Goal: Transaction & Acquisition: Download file/media

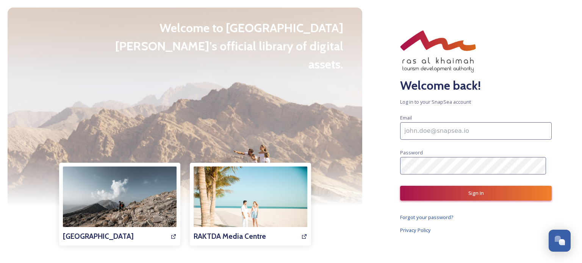
click at [444, 128] on input at bounding box center [476, 130] width 152 height 17
click at [437, 136] on input at bounding box center [476, 130] width 152 height 17
type input "mo.gamal3799@gmail.com"
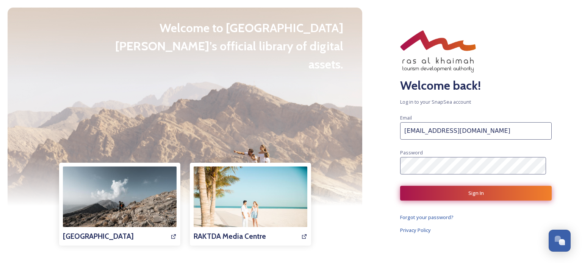
click at [440, 188] on button "Sign In" at bounding box center [476, 193] width 152 height 15
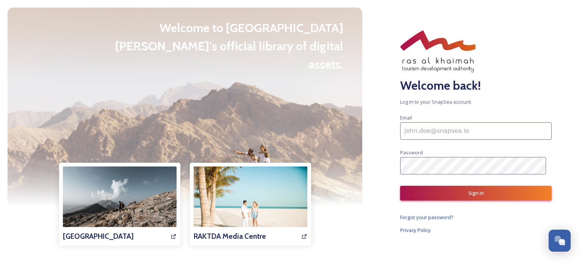
drag, startPoint x: 246, startPoint y: 73, endPoint x: 249, endPoint y: 80, distance: 8.1
click at [442, 131] on input at bounding box center [476, 130] width 152 height 17
paste input "[EMAIL_ADDRESS][DOMAIN_NAME]"
type input "[EMAIL_ADDRESS][DOMAIN_NAME]"
click at [452, 128] on input "marketing@smartholidaysa.com" at bounding box center [476, 130] width 152 height 17
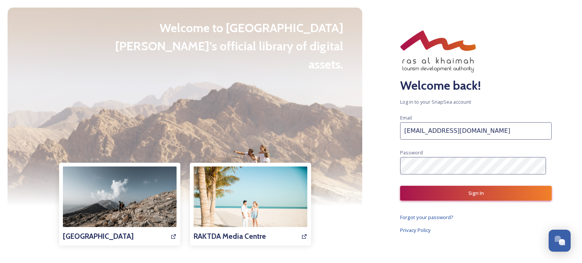
click at [452, 128] on input "[EMAIL_ADDRESS][DOMAIN_NAME]" at bounding box center [476, 130] width 152 height 17
click at [454, 192] on button "Sign In" at bounding box center [476, 193] width 152 height 15
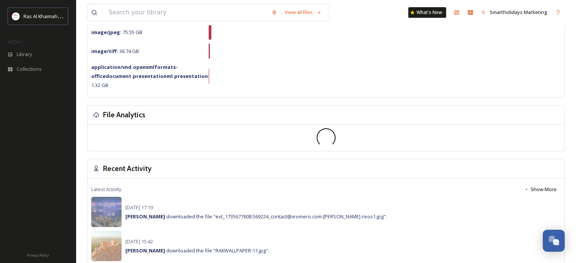
scroll to position [114, 0]
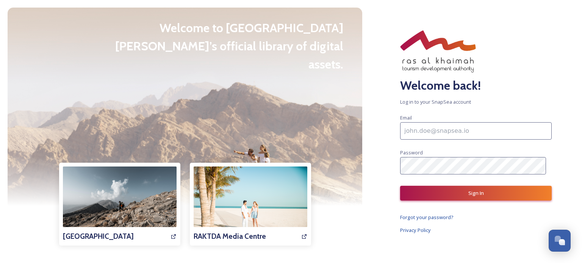
click at [443, 133] on input at bounding box center [476, 130] width 152 height 17
paste input "marketing@smartholidaysa.com"
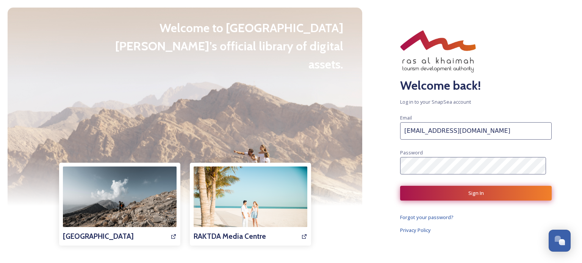
type input "marketing@smartholidaysa.com"
click at [454, 192] on button "Sign In" at bounding box center [476, 193] width 152 height 15
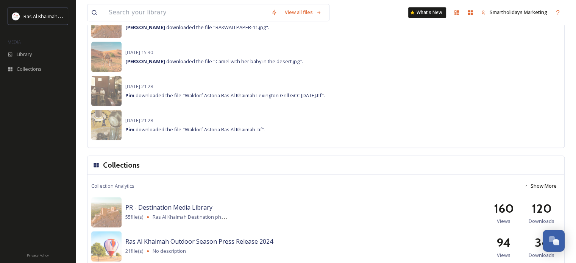
scroll to position [644, 0]
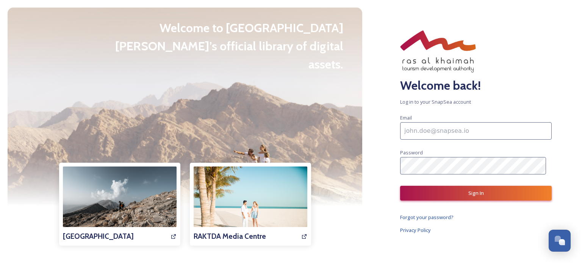
click at [435, 131] on input at bounding box center [476, 130] width 152 height 17
paste input "[EMAIL_ADDRESS][DOMAIN_NAME]"
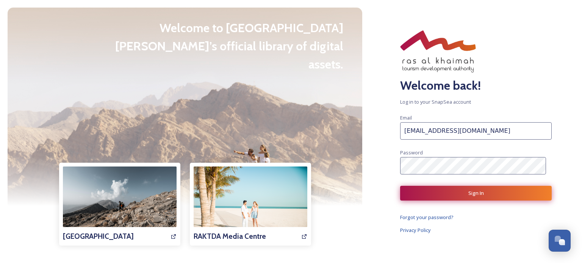
type input "marketing@smartholidaysa.com"
click at [455, 199] on button "Sign In" at bounding box center [476, 193] width 152 height 15
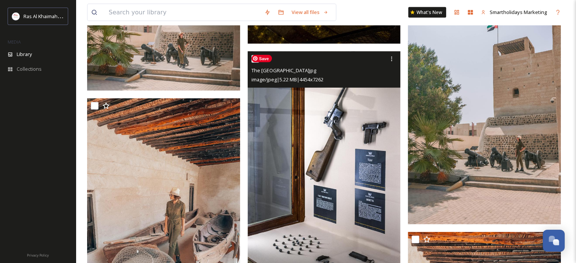
scroll to position [1554, 0]
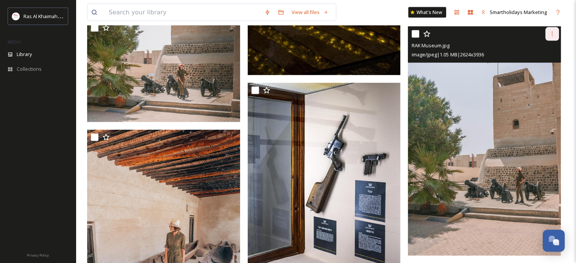
click at [550, 34] on icon at bounding box center [552, 34] width 6 height 6
click at [546, 65] on span "Download" at bounding box center [543, 65] width 23 height 7
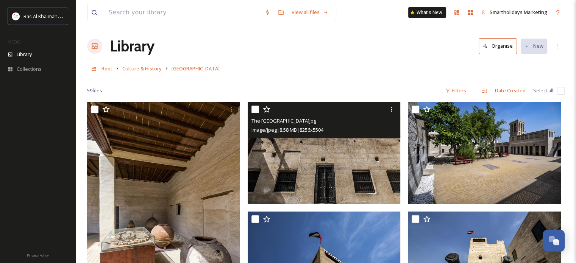
scroll to position [0, 0]
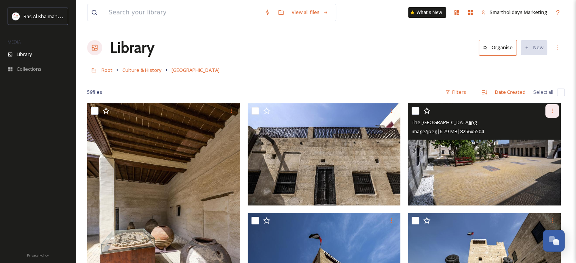
click at [556, 107] on div at bounding box center [553, 111] width 14 height 14
drag, startPoint x: 543, startPoint y: 142, endPoint x: 538, endPoint y: 143, distance: 4.3
click at [542, 142] on span "Download" at bounding box center [543, 142] width 23 height 7
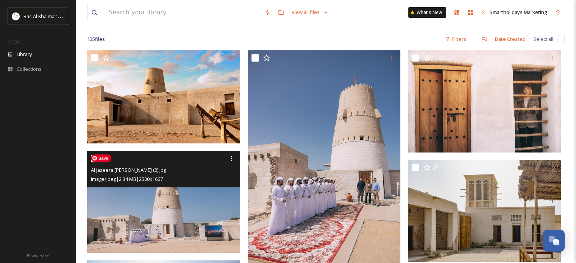
scroll to position [38, 0]
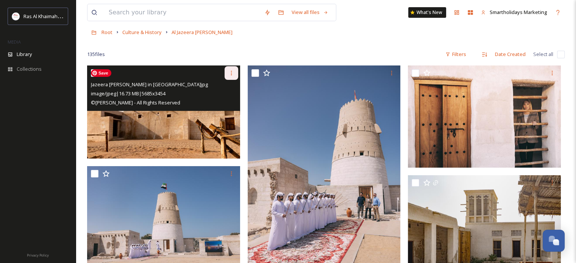
click at [232, 73] on icon at bounding box center [231, 73] width 6 height 6
click at [229, 105] on span "Download" at bounding box center [222, 104] width 23 height 7
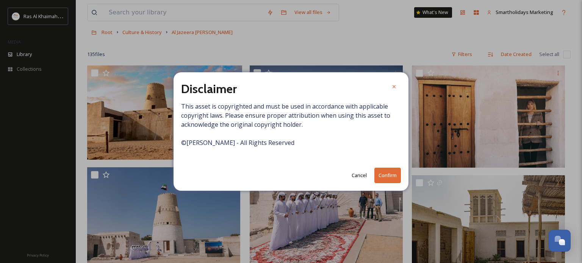
click at [390, 177] on button "Confirm" at bounding box center [387, 176] width 27 height 16
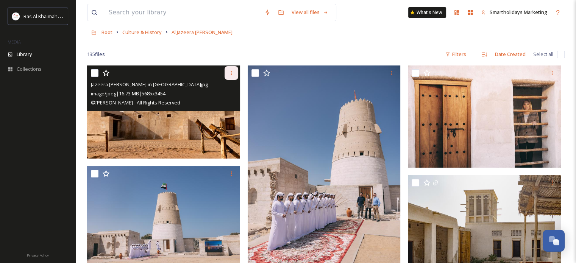
click at [234, 74] on icon at bounding box center [231, 73] width 6 height 6
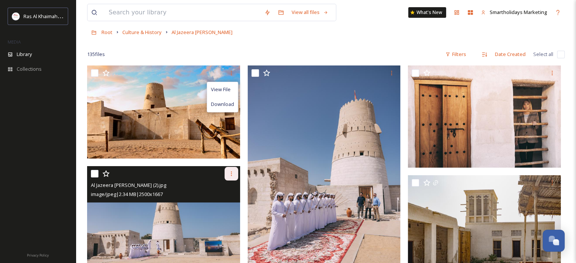
click at [231, 172] on icon at bounding box center [231, 174] width 6 height 6
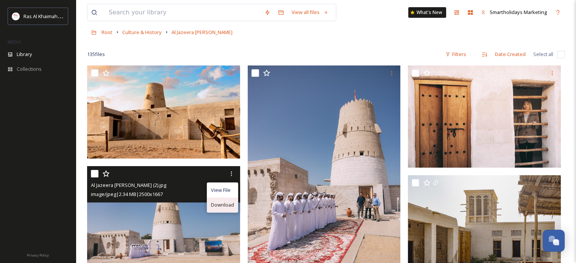
click at [226, 204] on span "Download" at bounding box center [222, 205] width 23 height 7
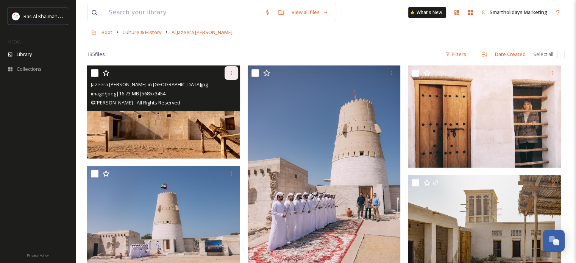
click at [231, 74] on icon at bounding box center [231, 73] width 1 height 5
click at [228, 106] on span "Download" at bounding box center [222, 104] width 23 height 7
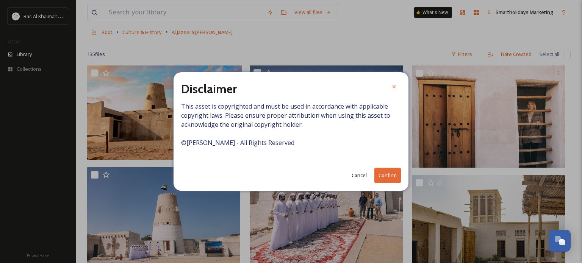
click at [390, 180] on button "Confirm" at bounding box center [387, 176] width 27 height 16
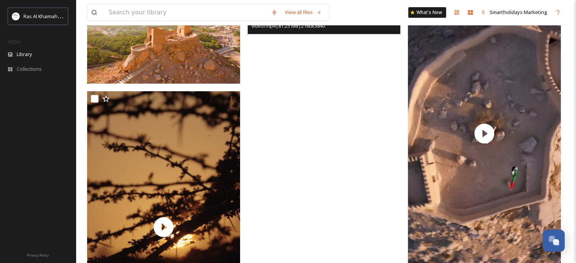
scroll to position [76, 0]
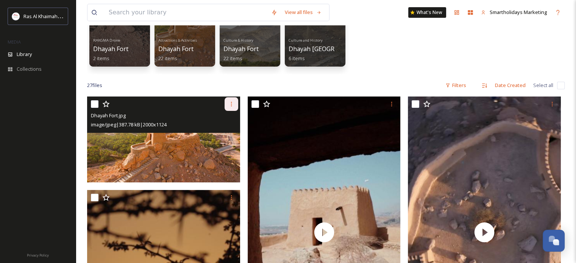
click at [230, 101] on icon at bounding box center [231, 104] width 6 height 6
click at [222, 136] on span "Download" at bounding box center [222, 135] width 23 height 7
